Goal: Task Accomplishment & Management: Use online tool/utility

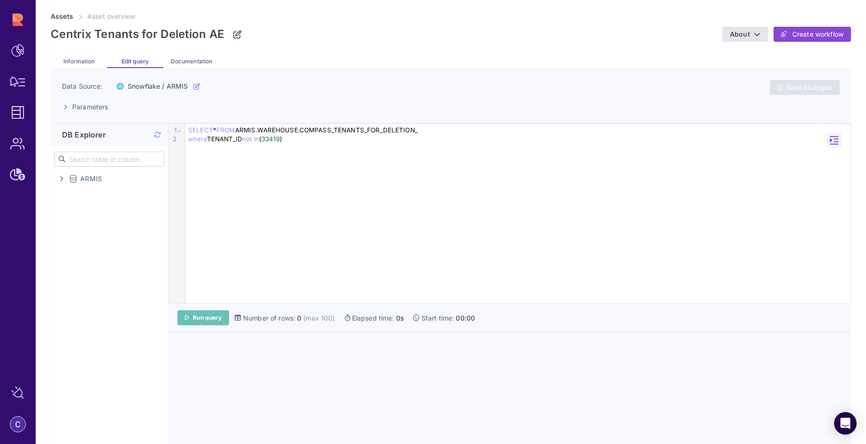
click at [223, 316] on link "Run query" at bounding box center [203, 317] width 52 height 15
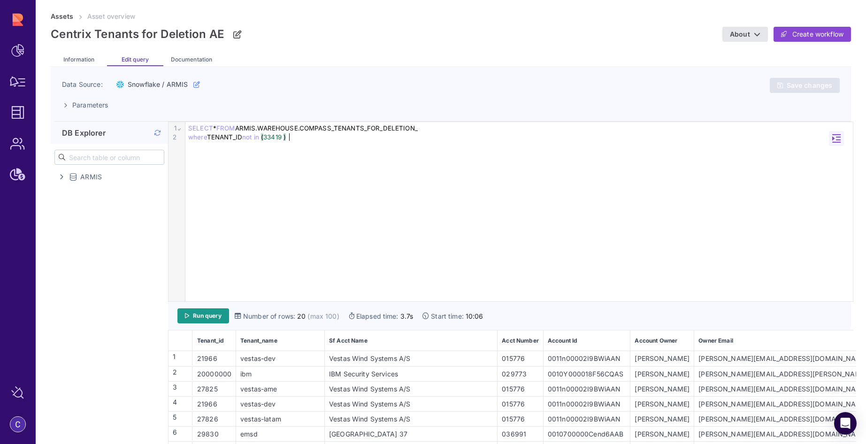
click at [446, 201] on div "9 1 2 › ⌄ SELECT * FROM ARMIS.WAREHOUSE.COMPASS_TENANTS_FOR_DELETION_ where TEN…" at bounding box center [510, 211] width 684 height 179
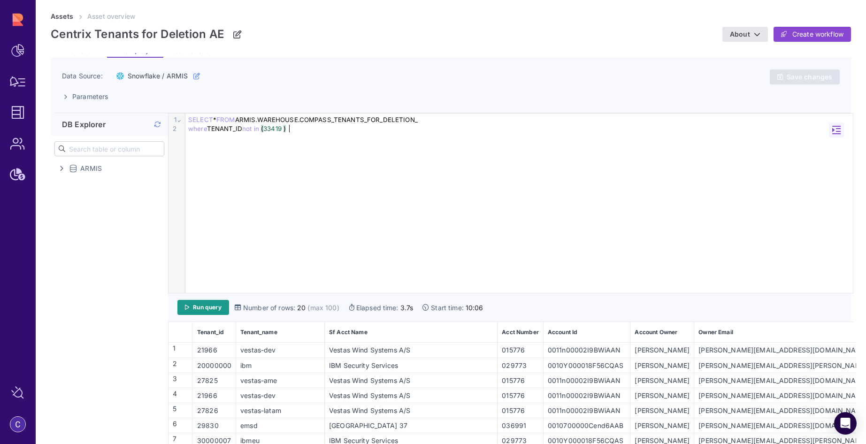
scroll to position [11, 0]
drag, startPoint x: 293, startPoint y: 129, endPoint x: 265, endPoint y: 129, distance: 28.6
click at [265, 129] on div "where TENANT_ID not in ( 33419 )" at bounding box center [518, 127] width 667 height 9
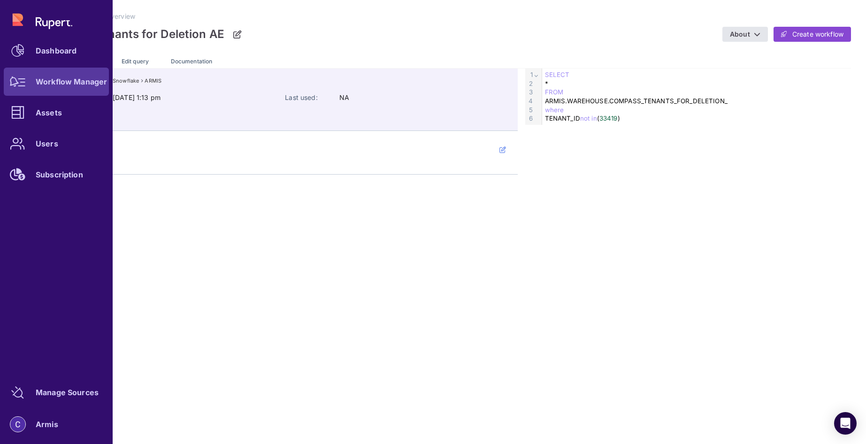
click at [22, 89] on div at bounding box center [18, 82] width 28 height 28
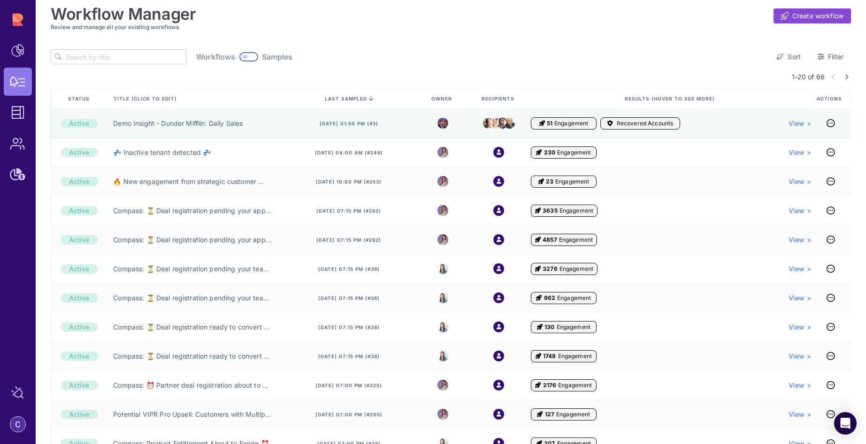
click at [85, 58] on input "text" at bounding box center [125, 57] width 121 height 14
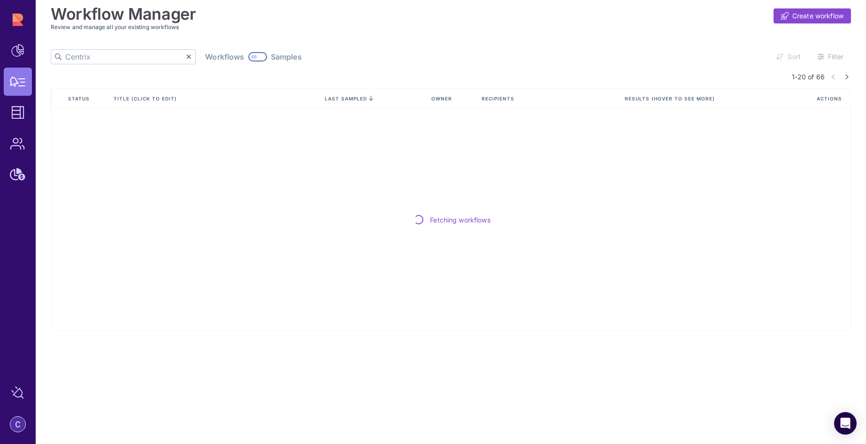
click at [105, 56] on input "Centrix" at bounding box center [125, 57] width 121 height 14
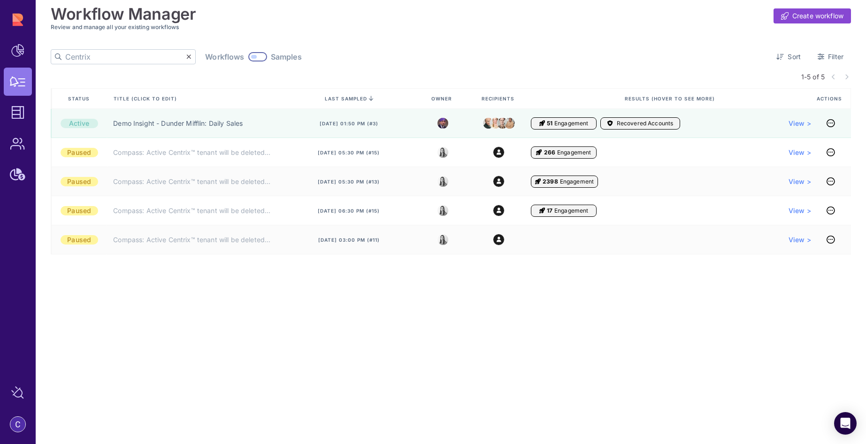
click at [112, 56] on input "Centrix" at bounding box center [125, 57] width 121 height 14
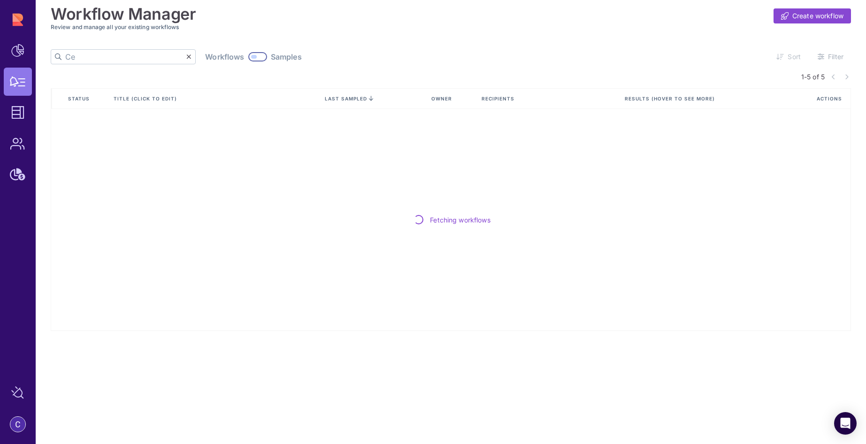
type input "C"
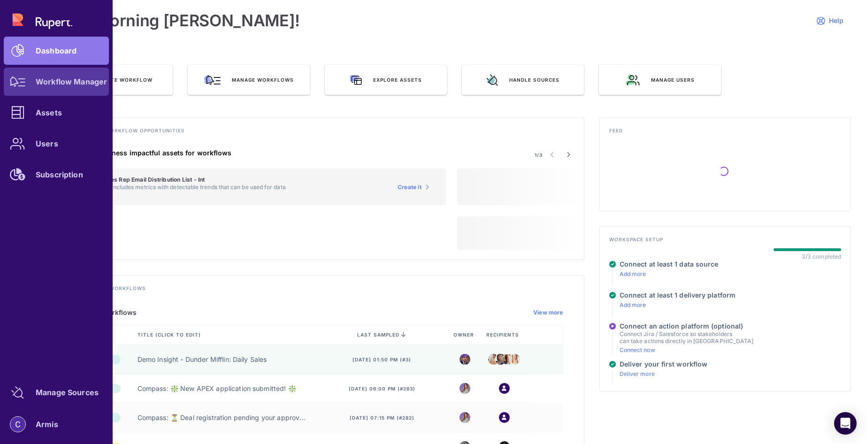
click at [22, 87] on div at bounding box center [18, 82] width 28 height 28
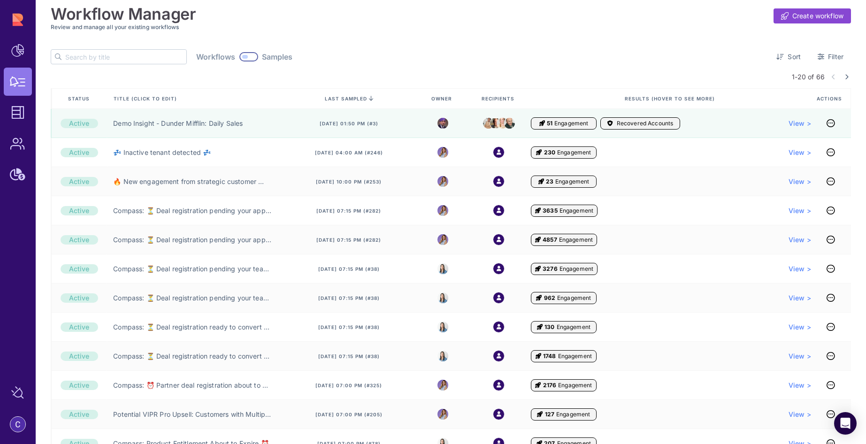
click at [94, 61] on input "text" at bounding box center [125, 57] width 121 height 14
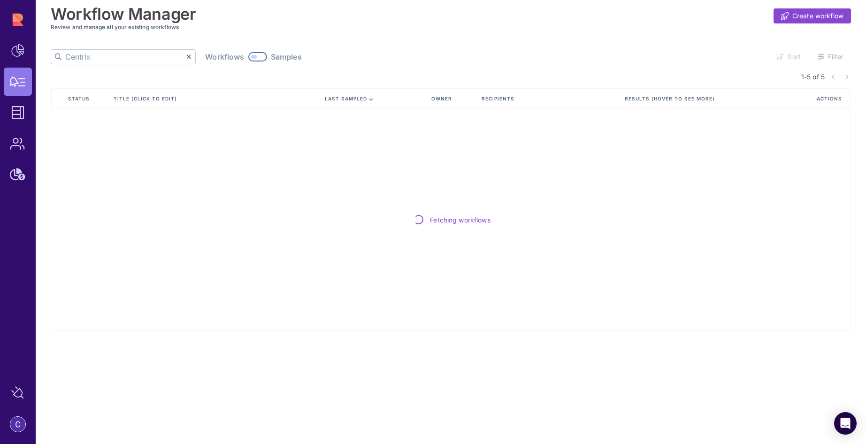
click at [98, 57] on input "Centrix" at bounding box center [125, 57] width 121 height 14
type input "Centrix"
click at [90, 59] on input "Centrix" at bounding box center [125, 57] width 121 height 14
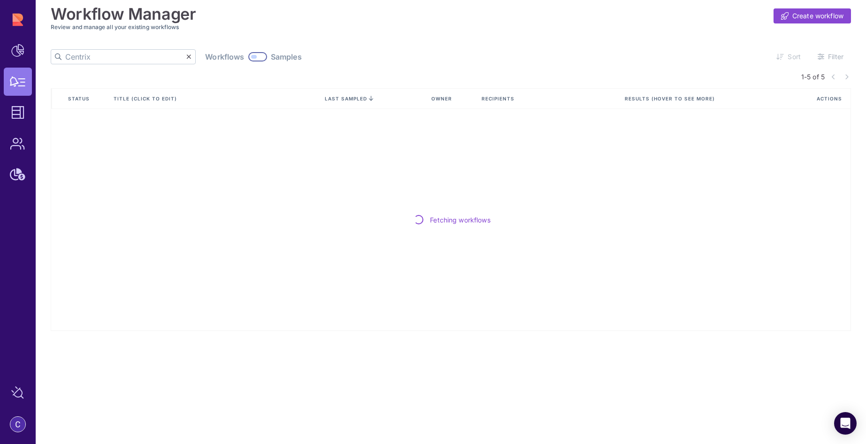
click at [90, 59] on input "Centrix" at bounding box center [125, 57] width 121 height 14
click at [113, 57] on input "text" at bounding box center [125, 57] width 121 height 14
click at [112, 57] on input "text" at bounding box center [125, 57] width 121 height 14
type input "Centrix"
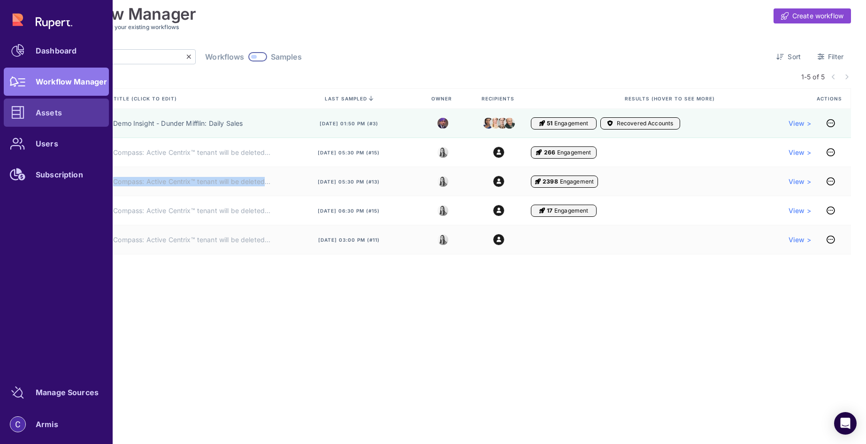
click at [20, 109] on icon at bounding box center [17, 112] width 13 height 13
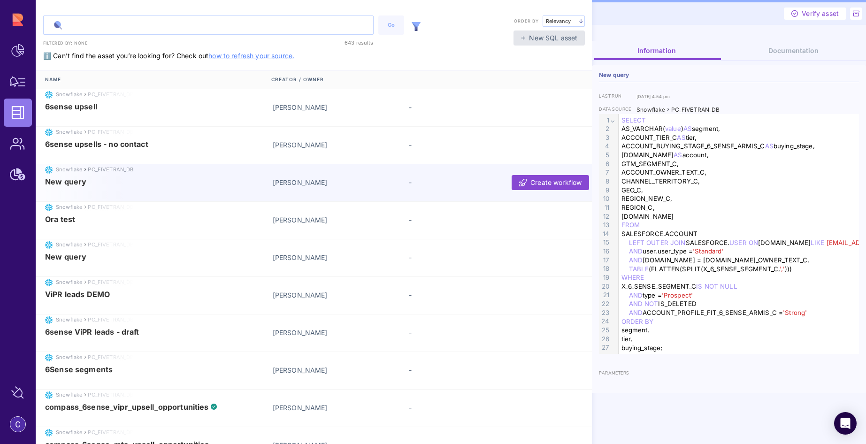
click at [80, 26] on input "text" at bounding box center [208, 25] width 329 height 18
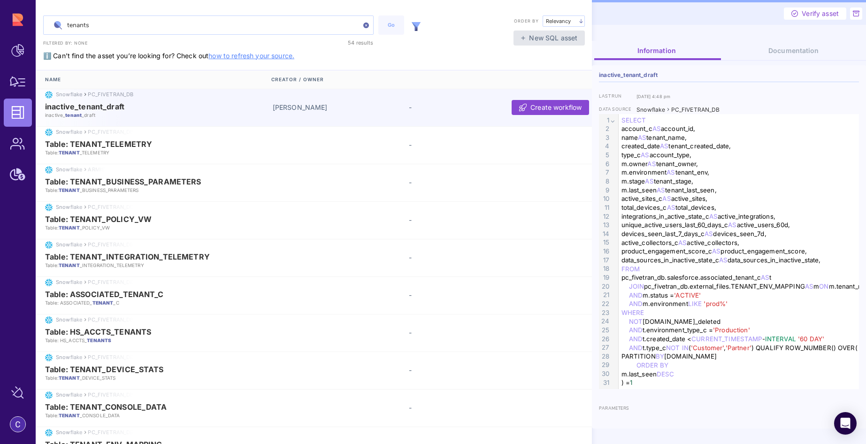
click at [107, 29] on input "tenants" at bounding box center [208, 25] width 329 height 18
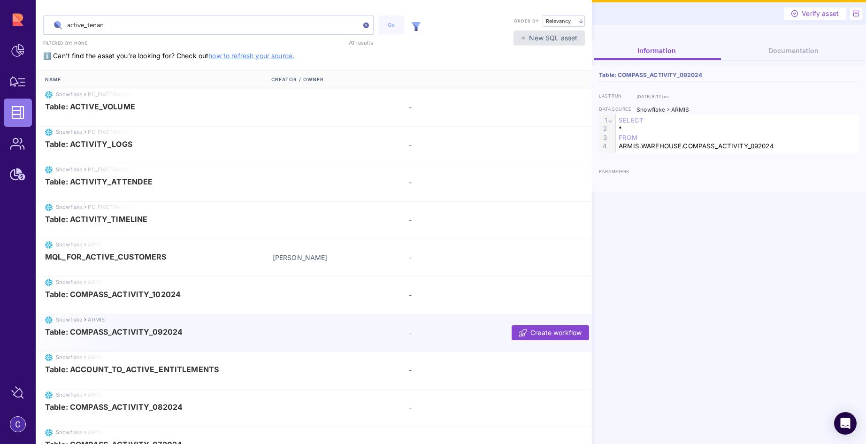
click at [417, 27] on img at bounding box center [415, 26] width 9 height 9
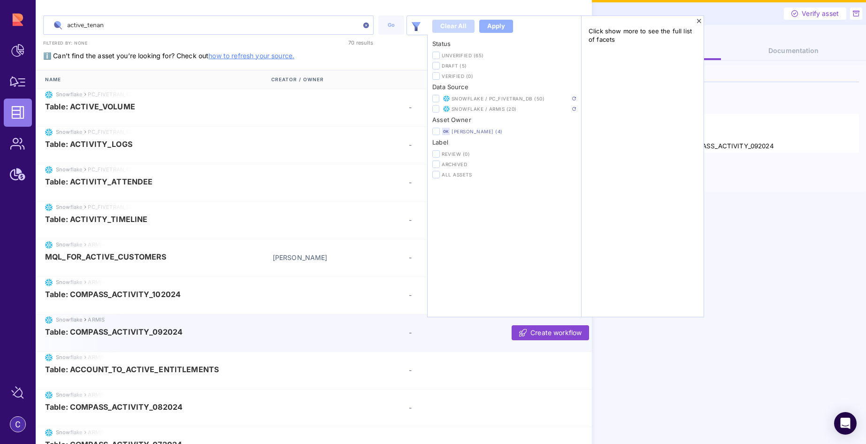
click at [159, 26] on input "active_tenan" at bounding box center [208, 25] width 329 height 18
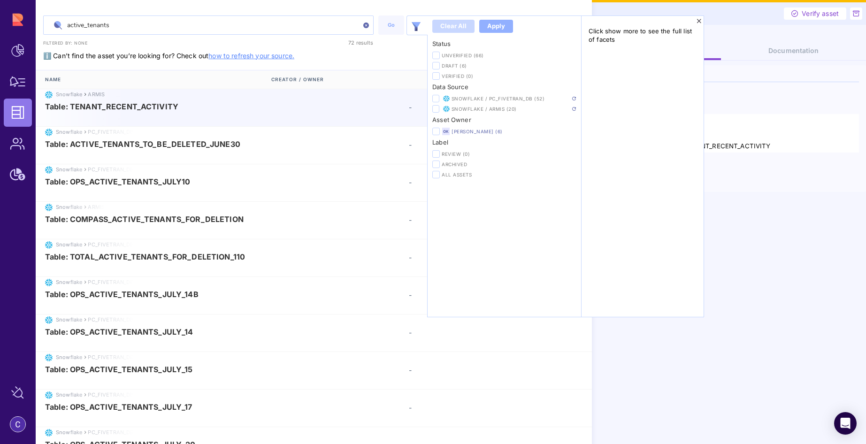
click at [114, 26] on input "active_tenants" at bounding box center [208, 25] width 329 height 18
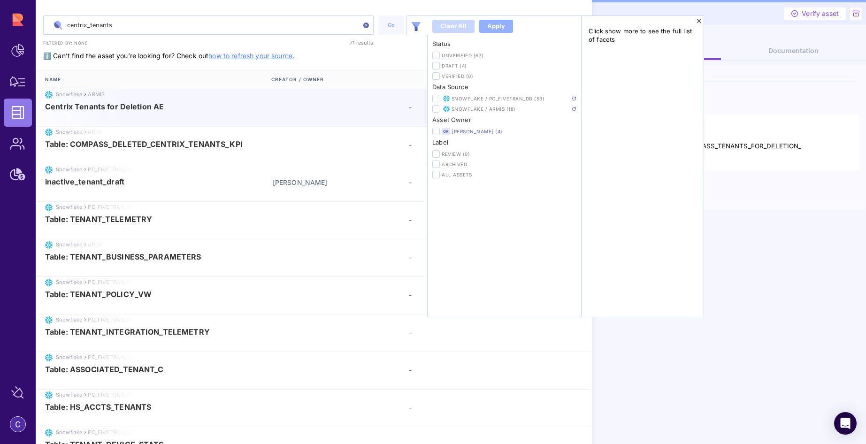
type input "centrix_tenants"
click at [130, 106] on span "Centrix Tenants for Deletion AE" at bounding box center [104, 106] width 119 height 8
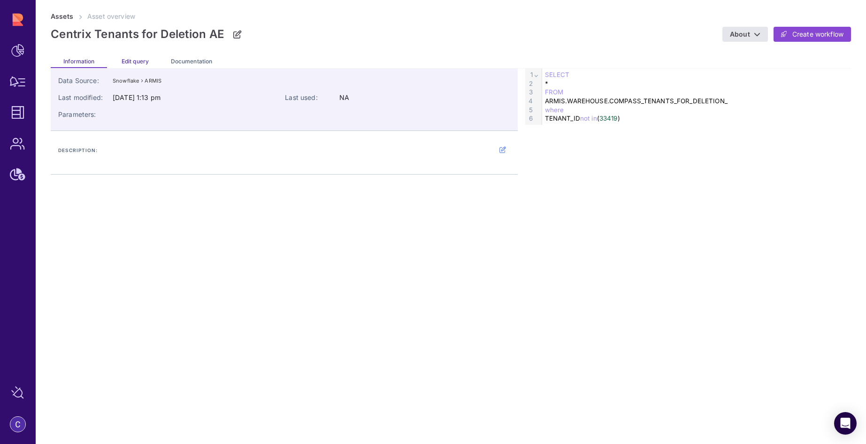
click at [135, 64] on span "Edit query" at bounding box center [135, 61] width 27 height 7
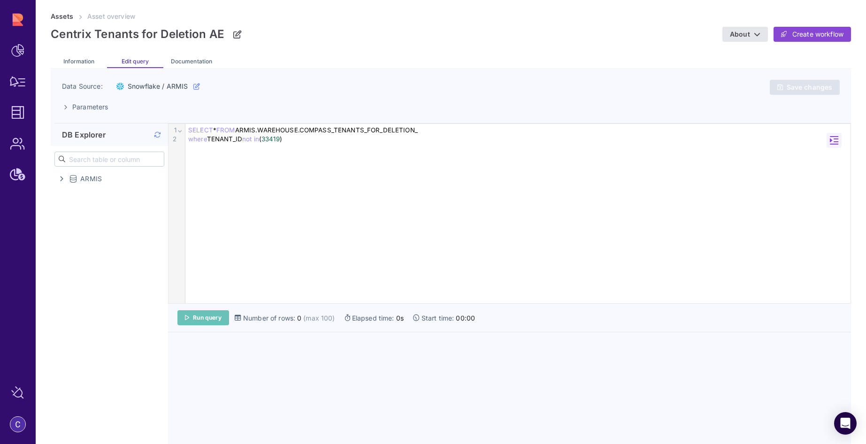
click at [214, 317] on span "Run query" at bounding box center [207, 318] width 29 height 8
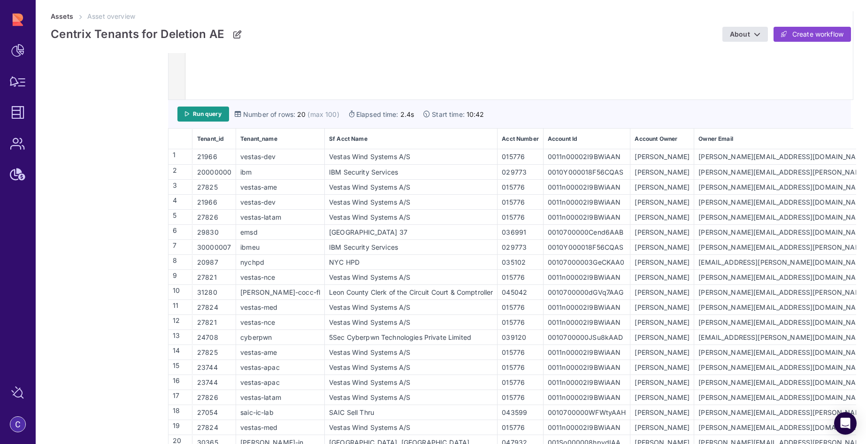
scroll to position [202, 0]
drag, startPoint x: 219, startPoint y: 371, endPoint x: 199, endPoint y: 370, distance: 19.7
click at [199, 370] on div "23744" at bounding box center [214, 369] width 42 height 10
click at [223, 384] on div "23744" at bounding box center [214, 384] width 42 height 10
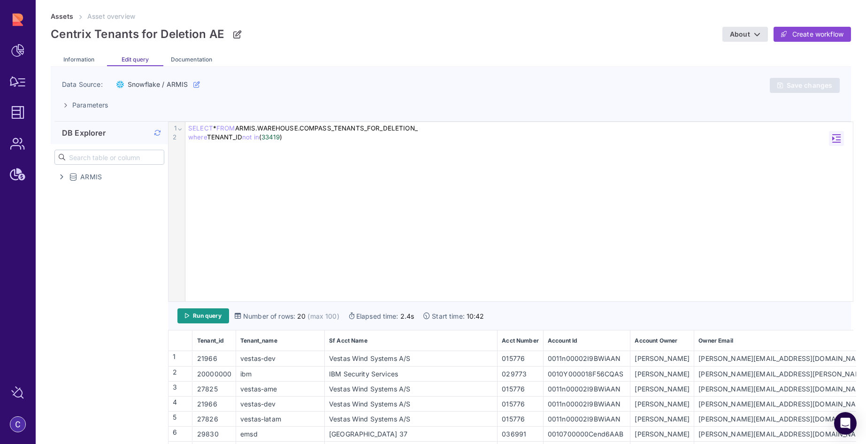
scroll to position [0, 0]
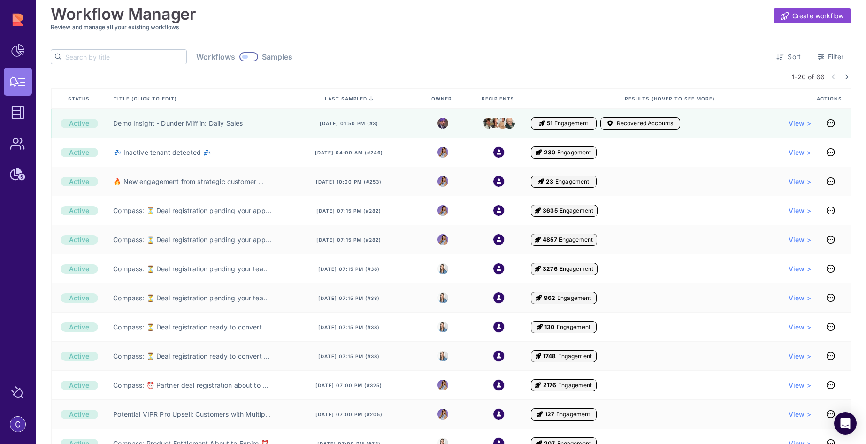
click at [99, 63] on input "text" at bounding box center [125, 57] width 121 height 14
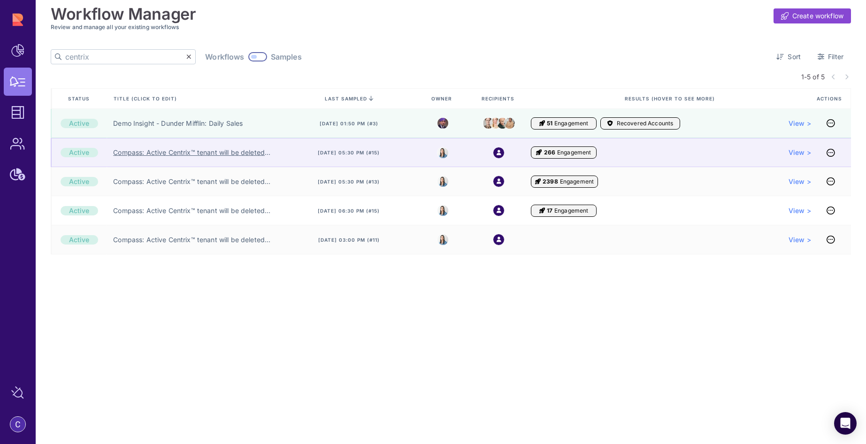
type input "centrix"
